Goal: Task Accomplishment & Management: Complete application form

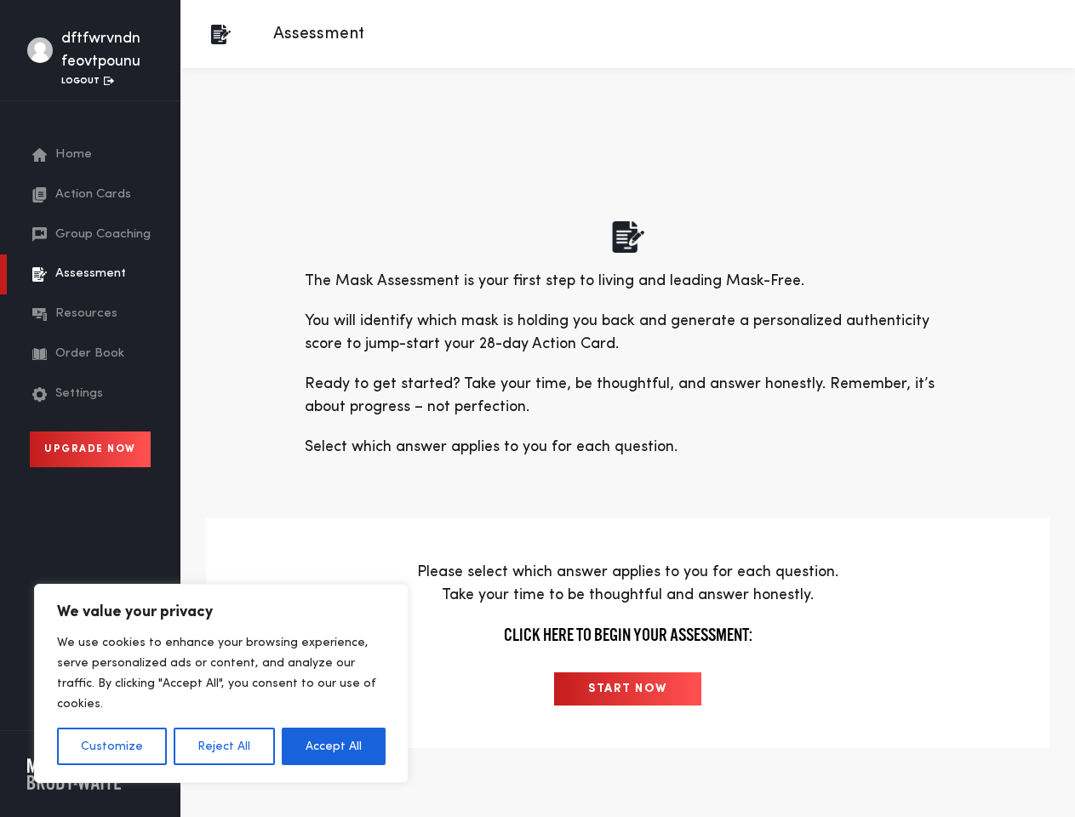
click at [537, 409] on p "Ready to get started? Take your time, be thoughtful, and answer honestly. Remem…" at bounding box center [628, 396] width 647 height 46
click at [112, 747] on button "Customize" at bounding box center [112, 746] width 110 height 37
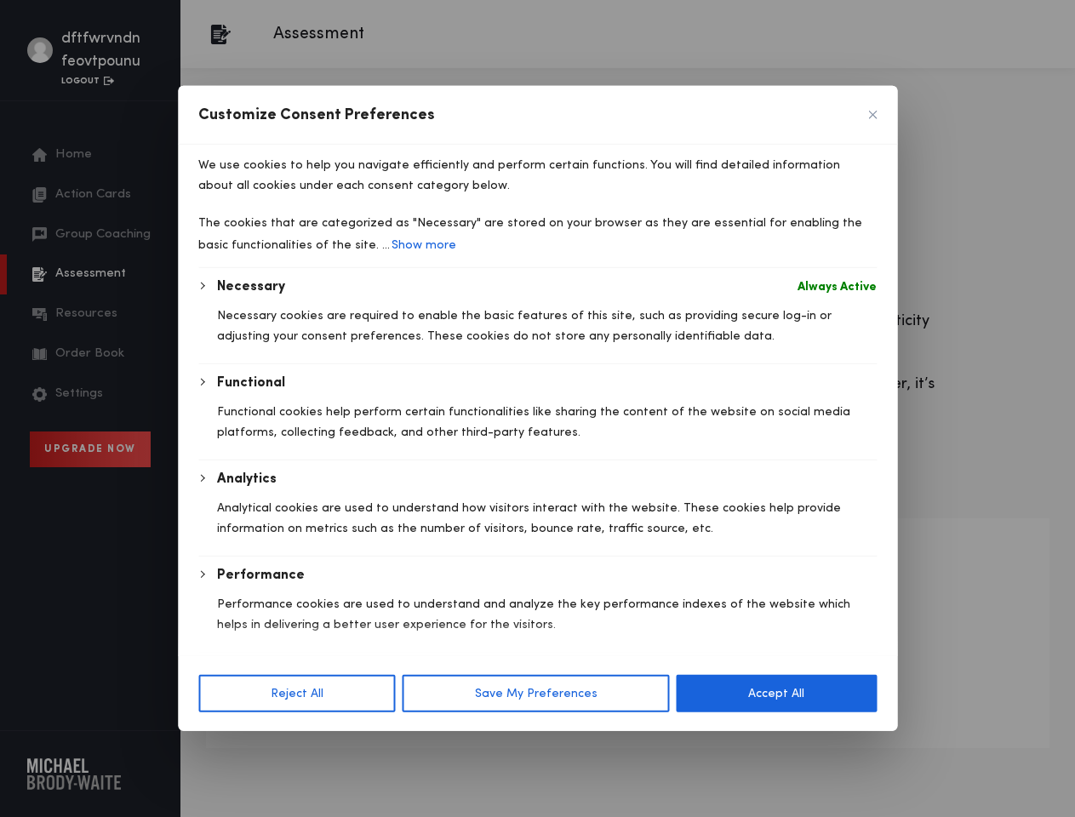
click at [223, 747] on div at bounding box center [537, 408] width 1075 height 817
click at [334, 747] on div at bounding box center [537, 408] width 1075 height 817
click at [627, 689] on button "Save My Preferences" at bounding box center [536, 693] width 267 height 37
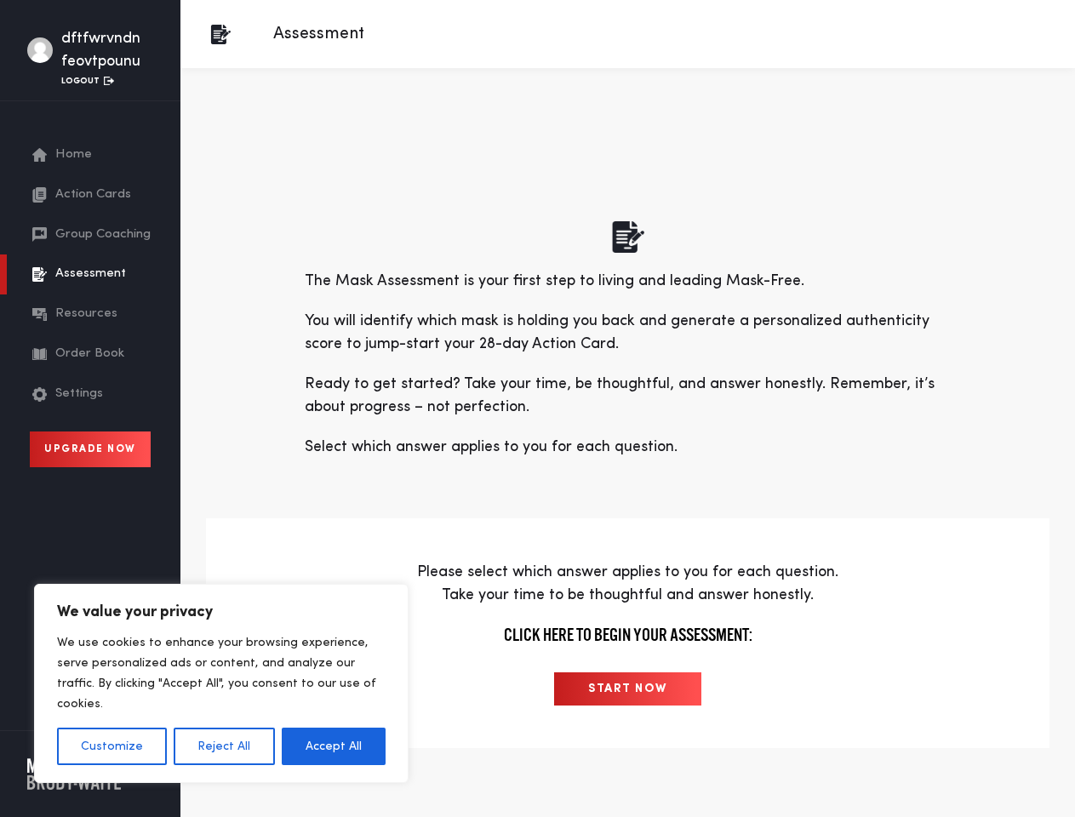
click at [537, 409] on p "Ready to get started? Take your time, be thoughtful, and answer honestly. Remem…" at bounding box center [628, 396] width 647 height 46
click at [112, 747] on button "Customize" at bounding box center [112, 746] width 110 height 37
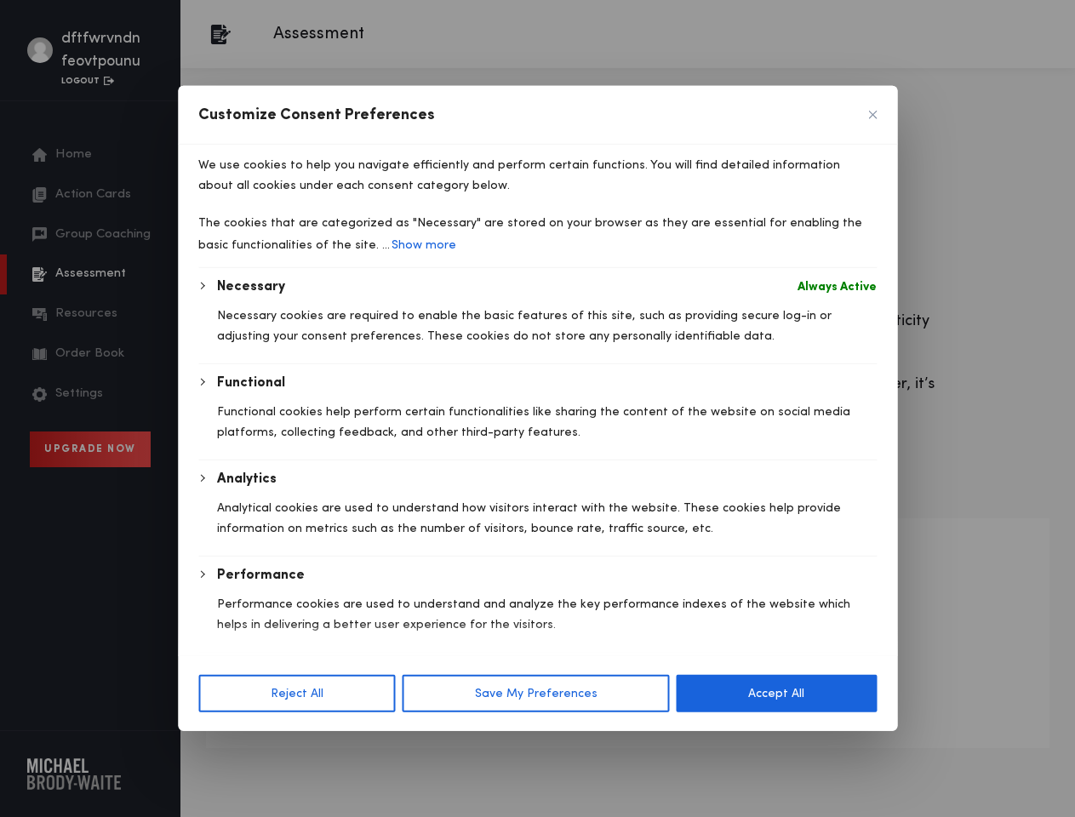
click at [223, 731] on div "Customize Consent Preferences We use cookies to help you navigate efficiently a…" at bounding box center [537, 408] width 719 height 645
click at [334, 713] on button "Reject All" at bounding box center [296, 693] width 197 height 37
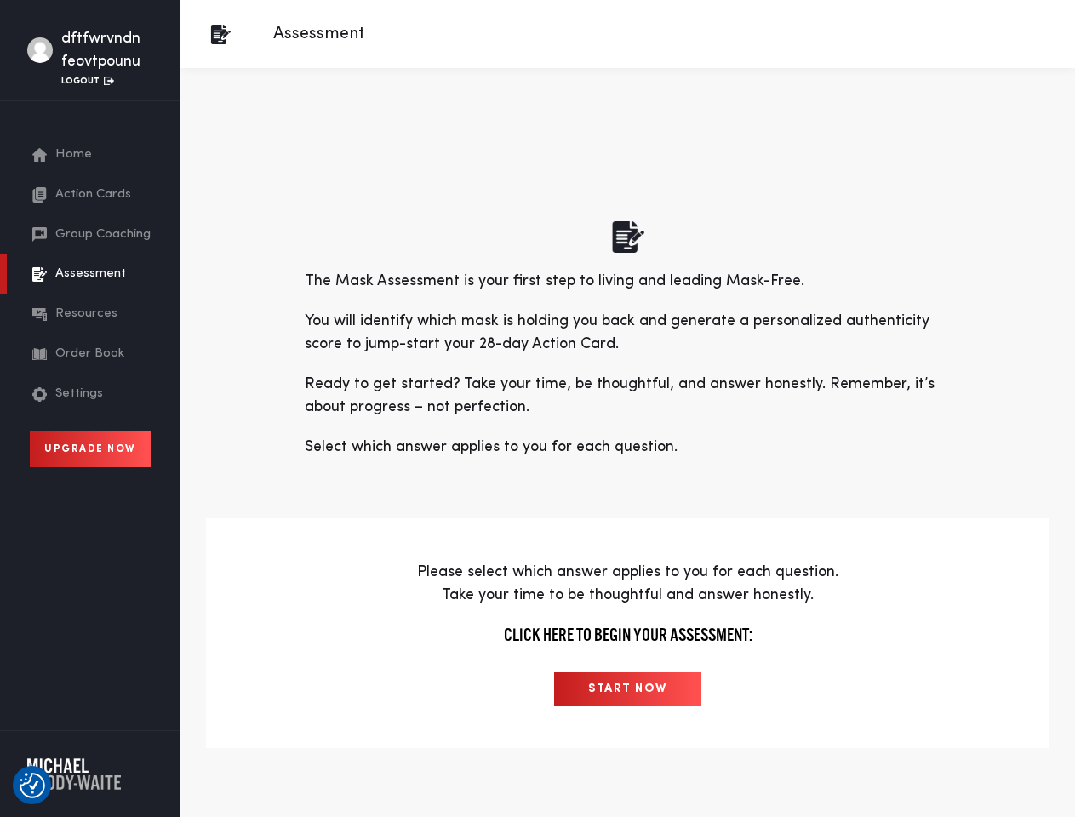
click at [627, 689] on input "START NOW" at bounding box center [627, 689] width 147 height 33
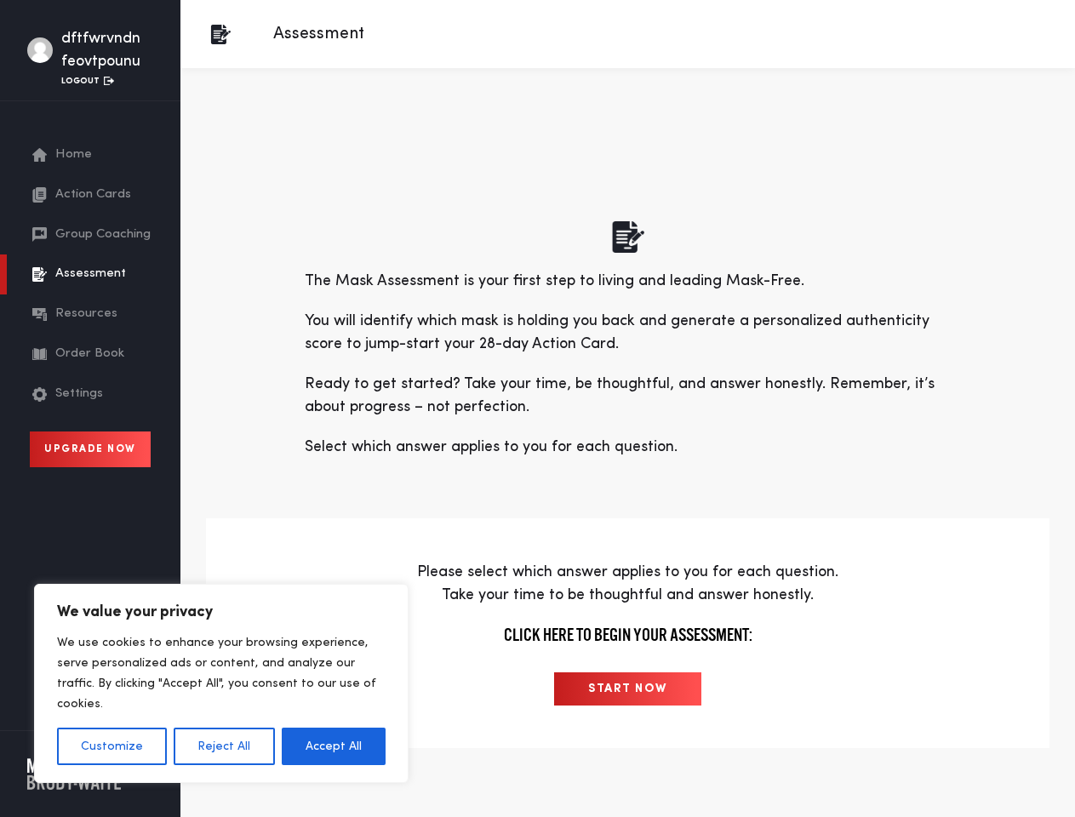
click at [537, 409] on p "Ready to get started? Take your time, be thoughtful, and answer honestly. Remem…" at bounding box center [628, 396] width 647 height 46
click at [112, 747] on button "Customize" at bounding box center [112, 746] width 110 height 37
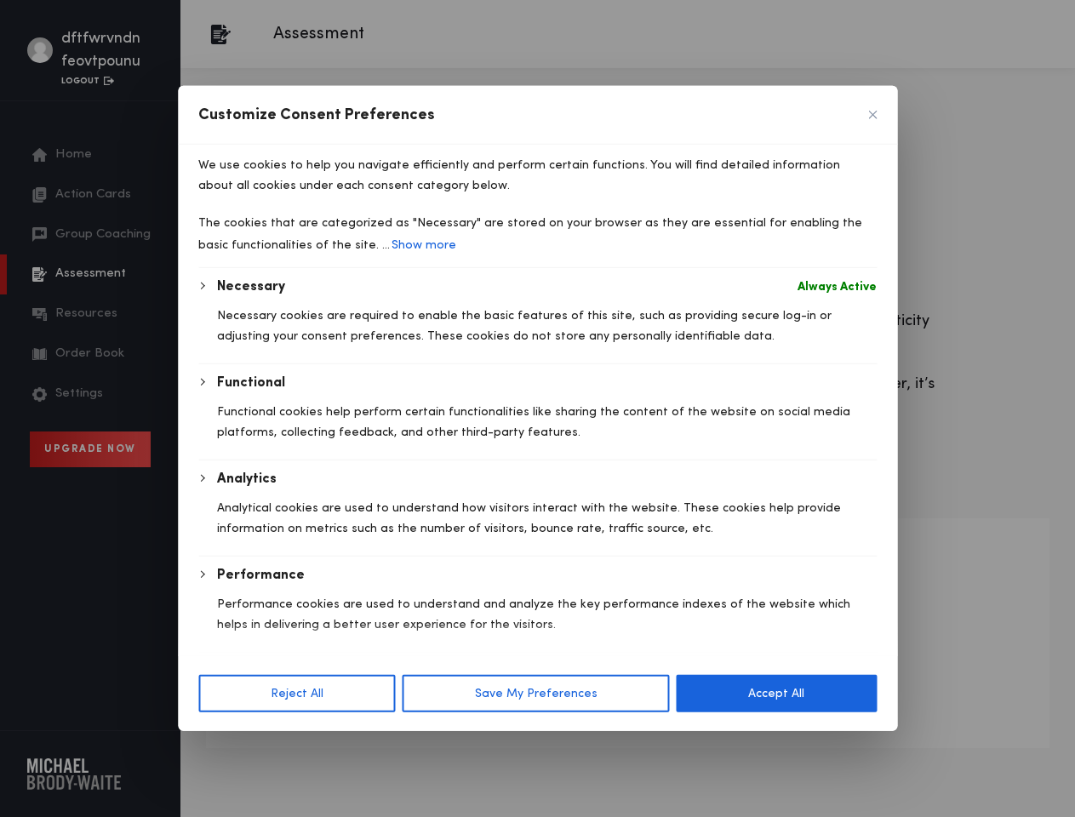
click at [223, 747] on div at bounding box center [537, 408] width 1075 height 817
click at [334, 346] on p "Necessary cookies are required to enable the basic features of this site, such …" at bounding box center [547, 326] width 660 height 41
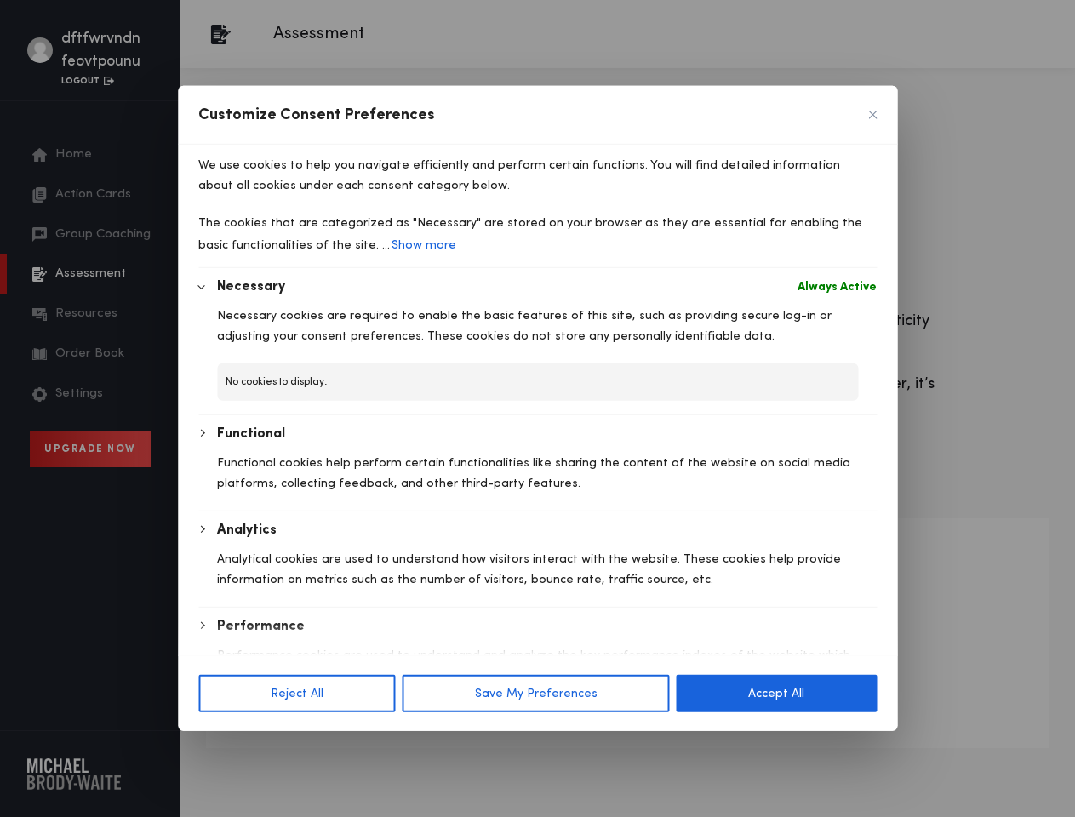
click at [627, 401] on p "No cookies to display." at bounding box center [537, 381] width 641 height 37
